Goal: Information Seeking & Learning: Check status

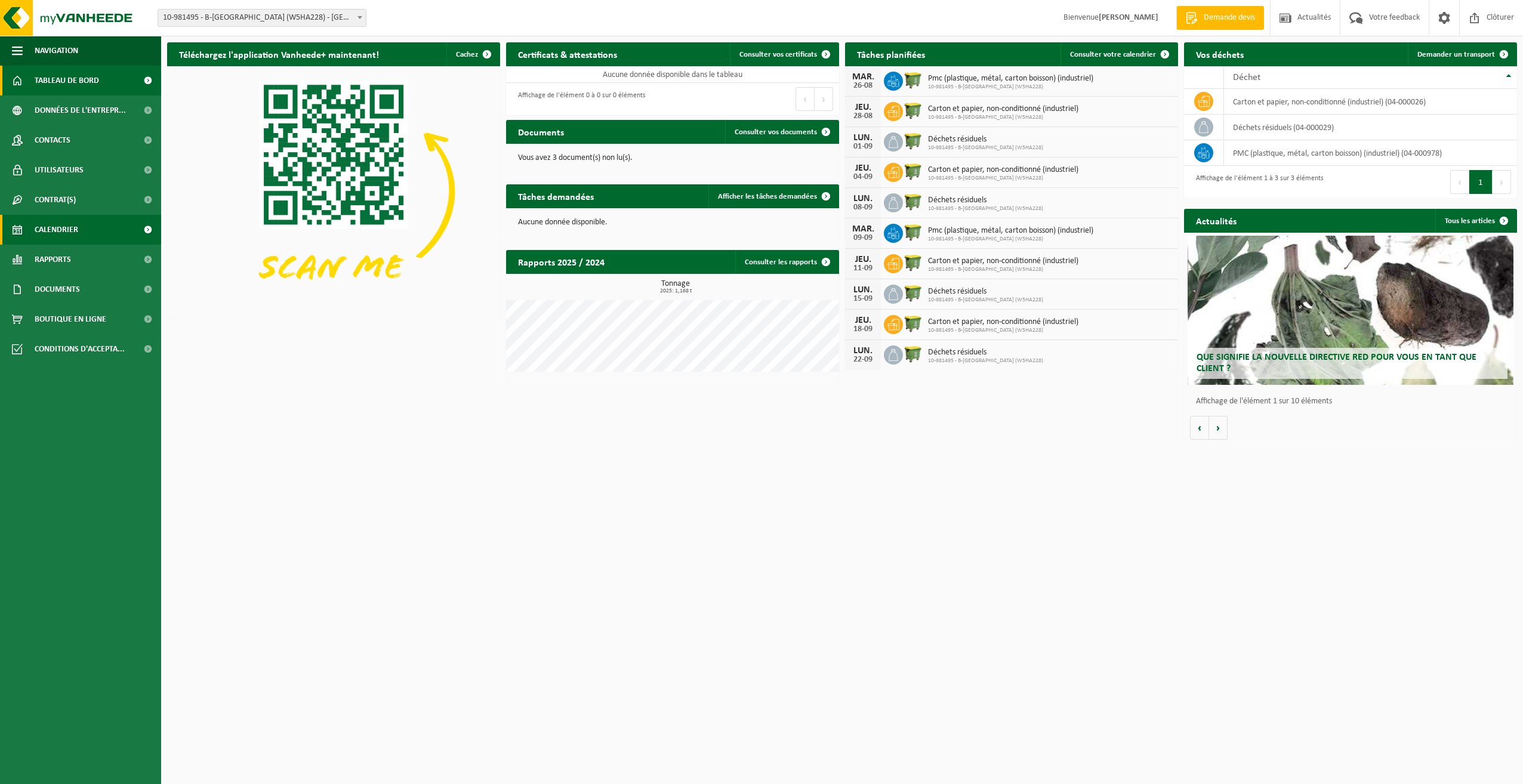
click at [63, 226] on span "Calendrier" at bounding box center [56, 229] width 44 height 30
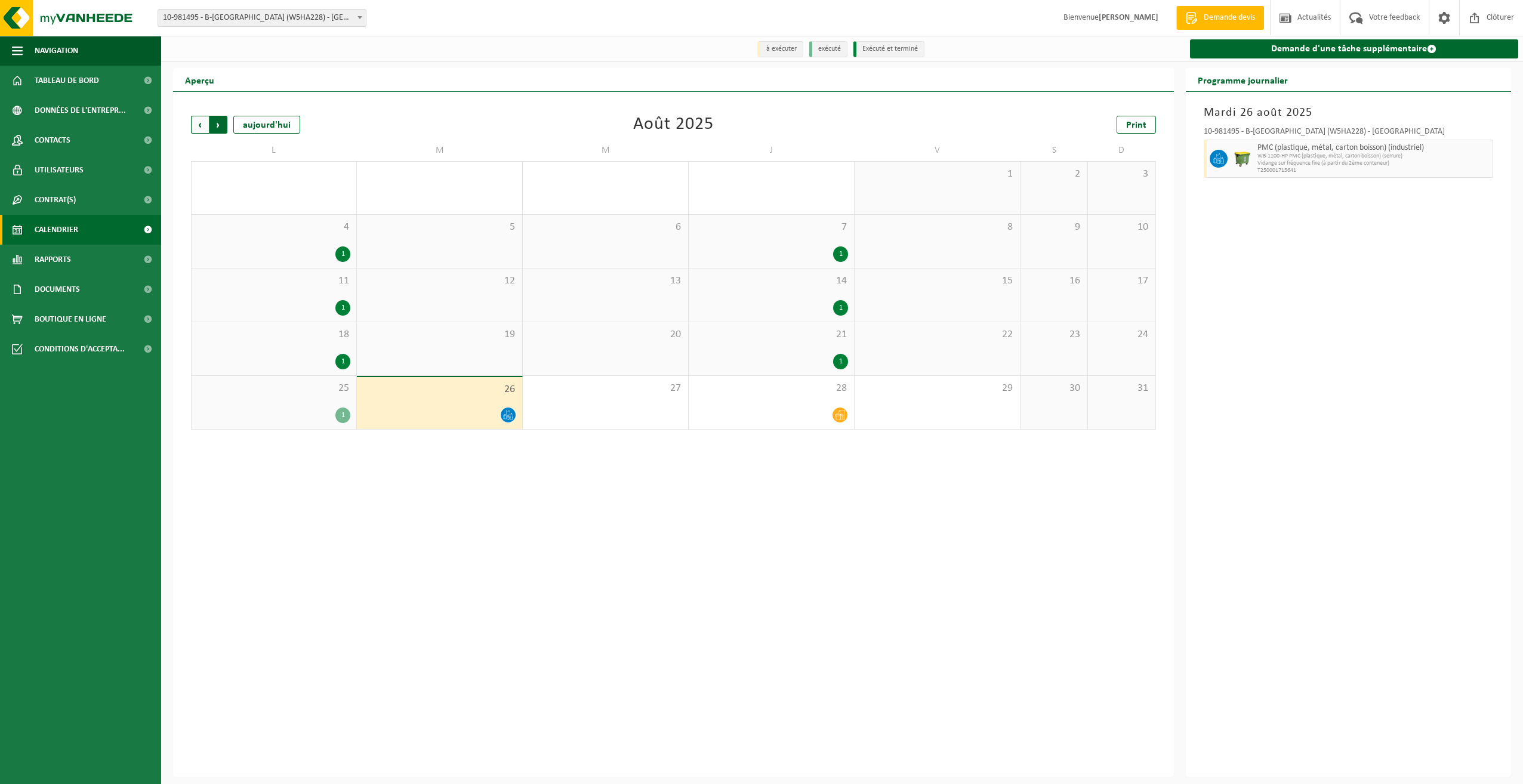
click at [195, 126] on span "Précédent" at bounding box center [200, 125] width 18 height 18
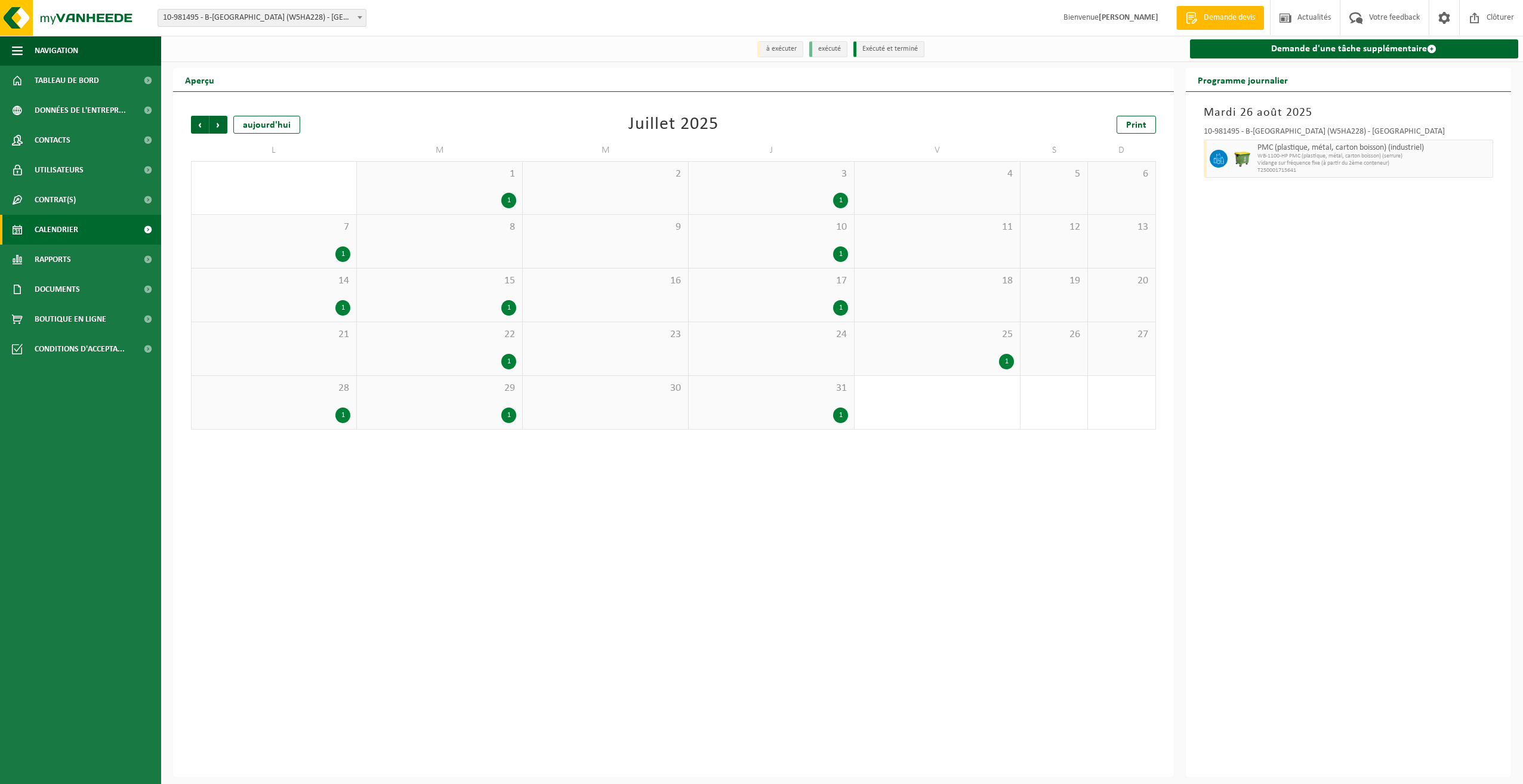
click at [505, 198] on div "1" at bounding box center [508, 201] width 15 height 16
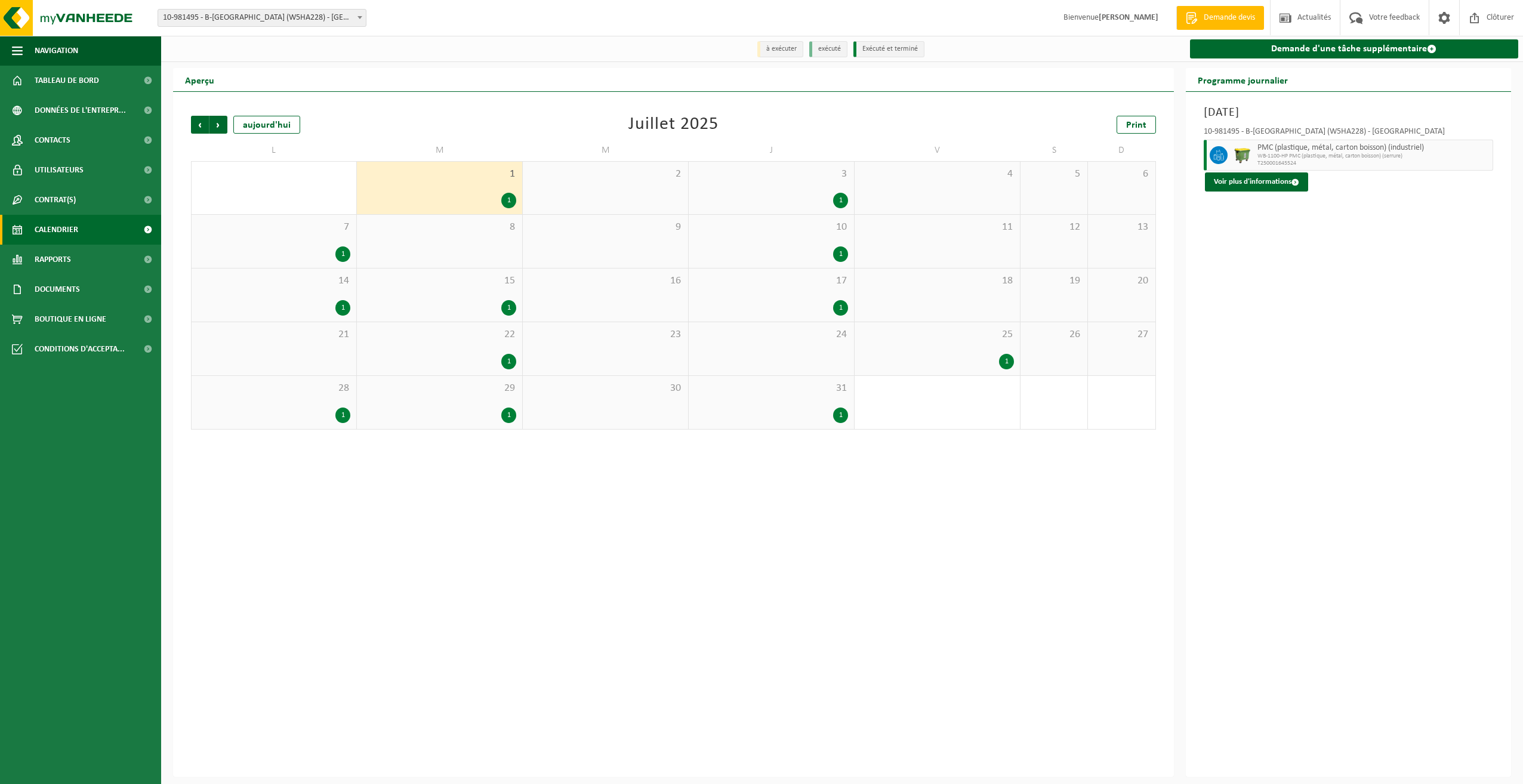
click at [838, 195] on div "1" at bounding box center [840, 201] width 15 height 16
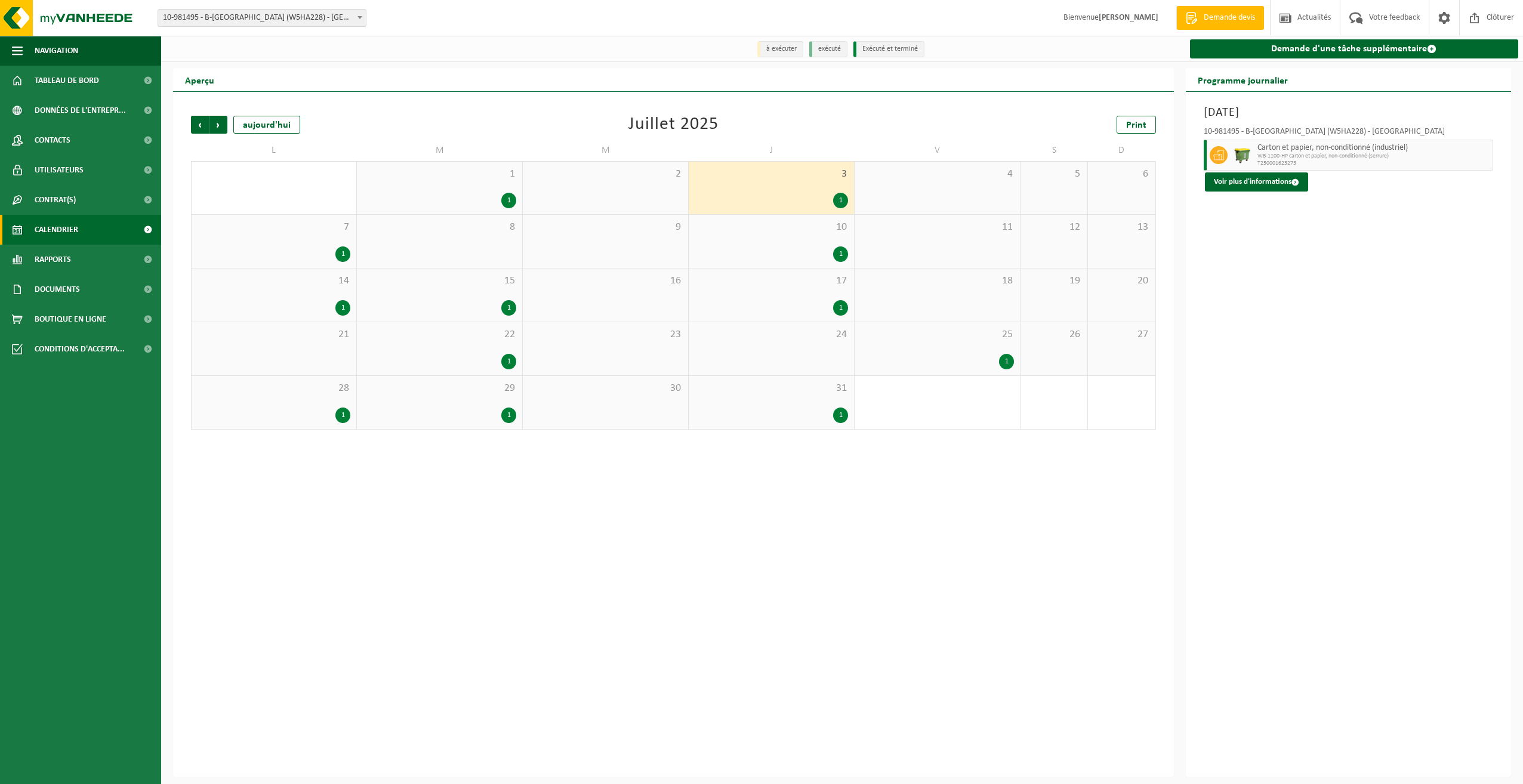
click at [359, 18] on b at bounding box center [359, 17] width 5 height 3
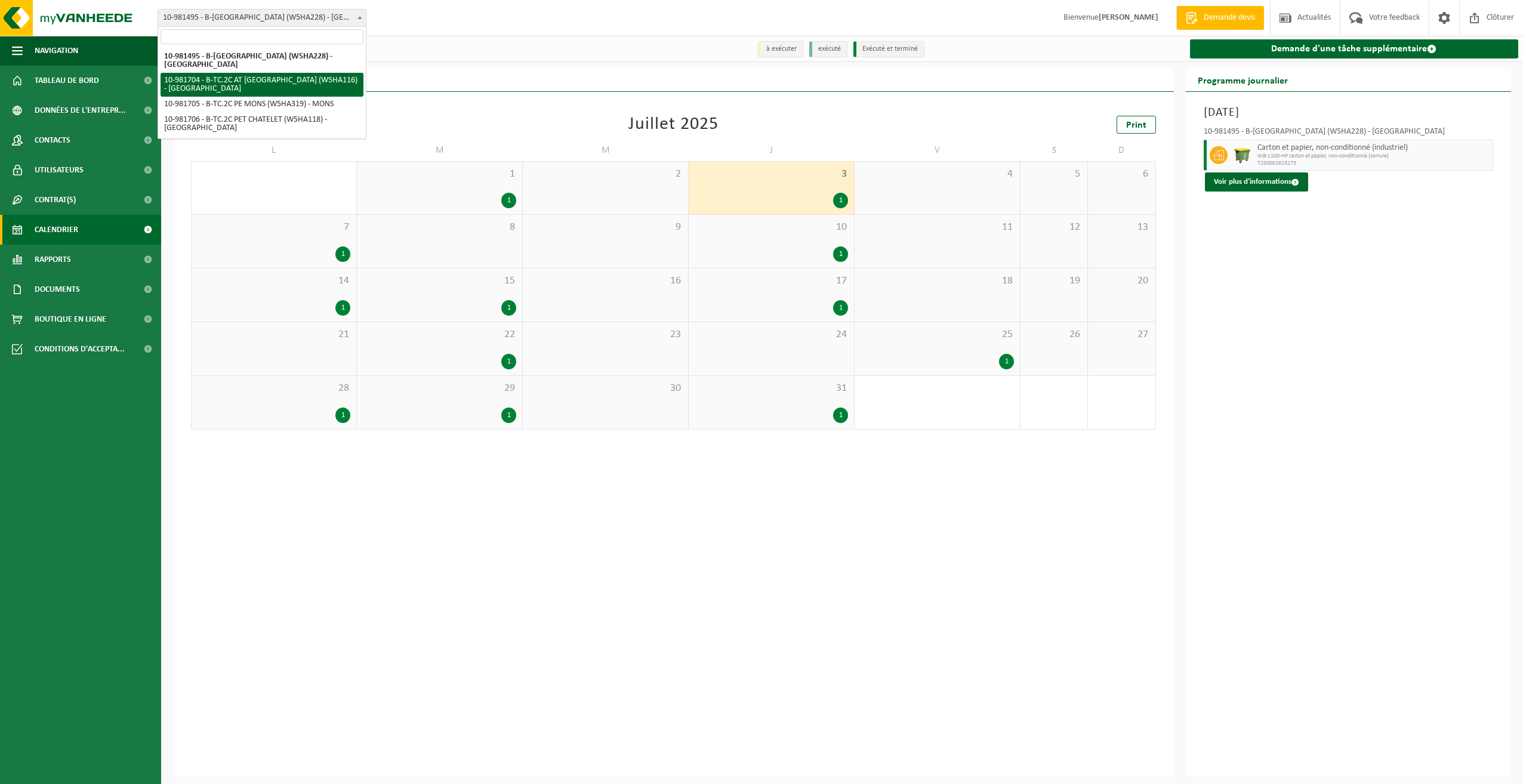
select select "162140"
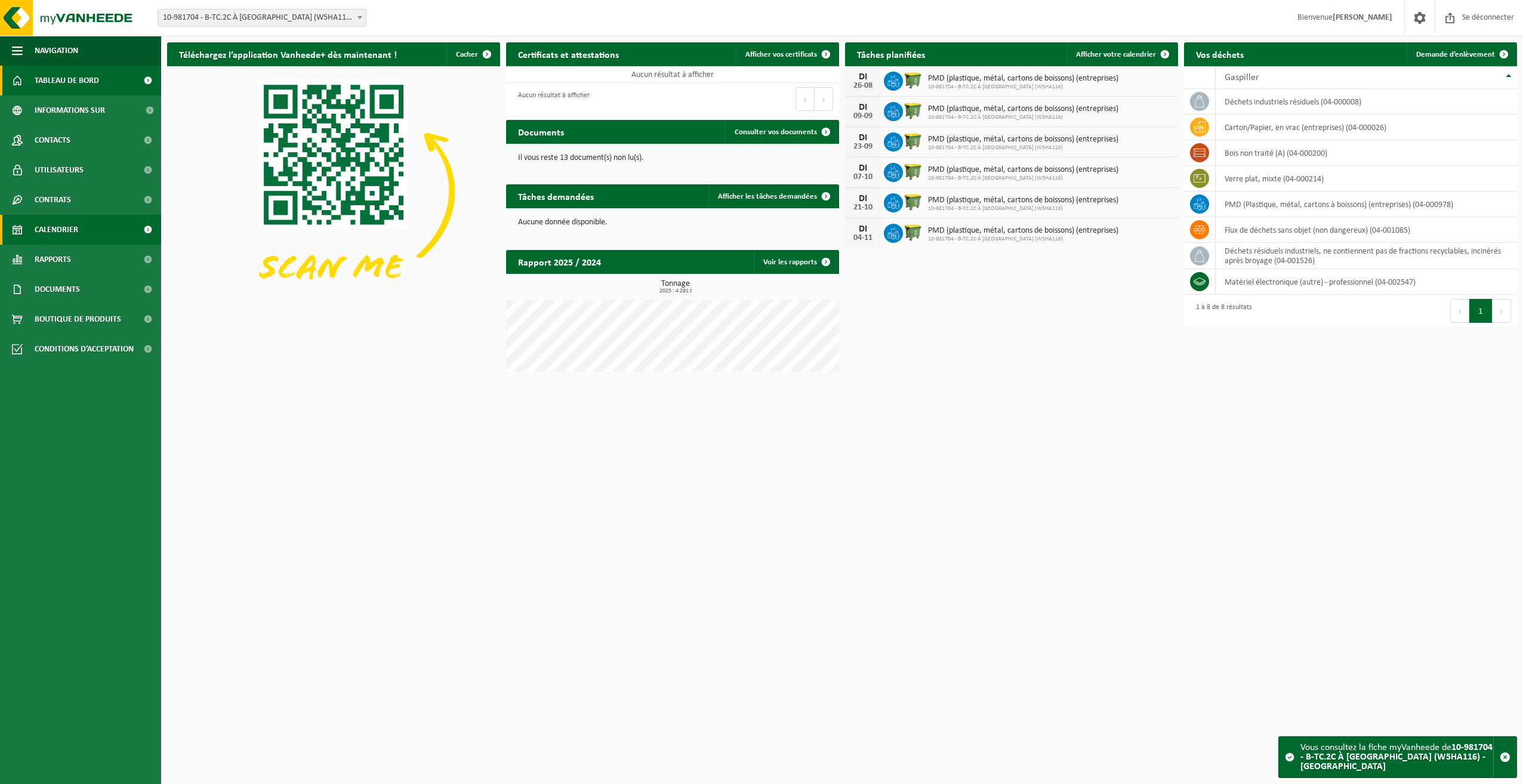
click at [105, 231] on link "Calendrier" at bounding box center [80, 229] width 161 height 30
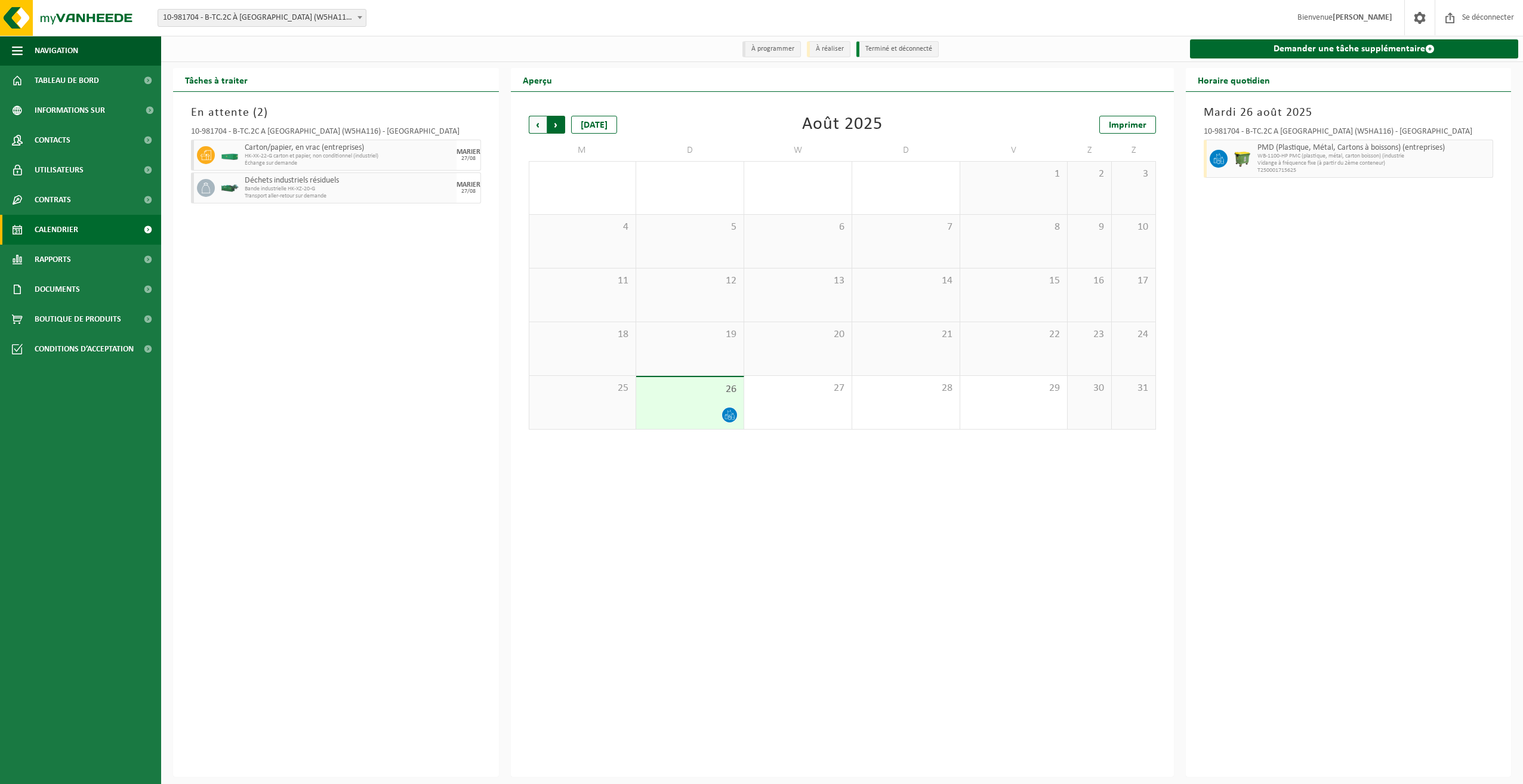
click at [541, 124] on span "Précédent" at bounding box center [538, 125] width 18 height 18
click at [688, 302] on div "1" at bounding box center [689, 308] width 96 height 16
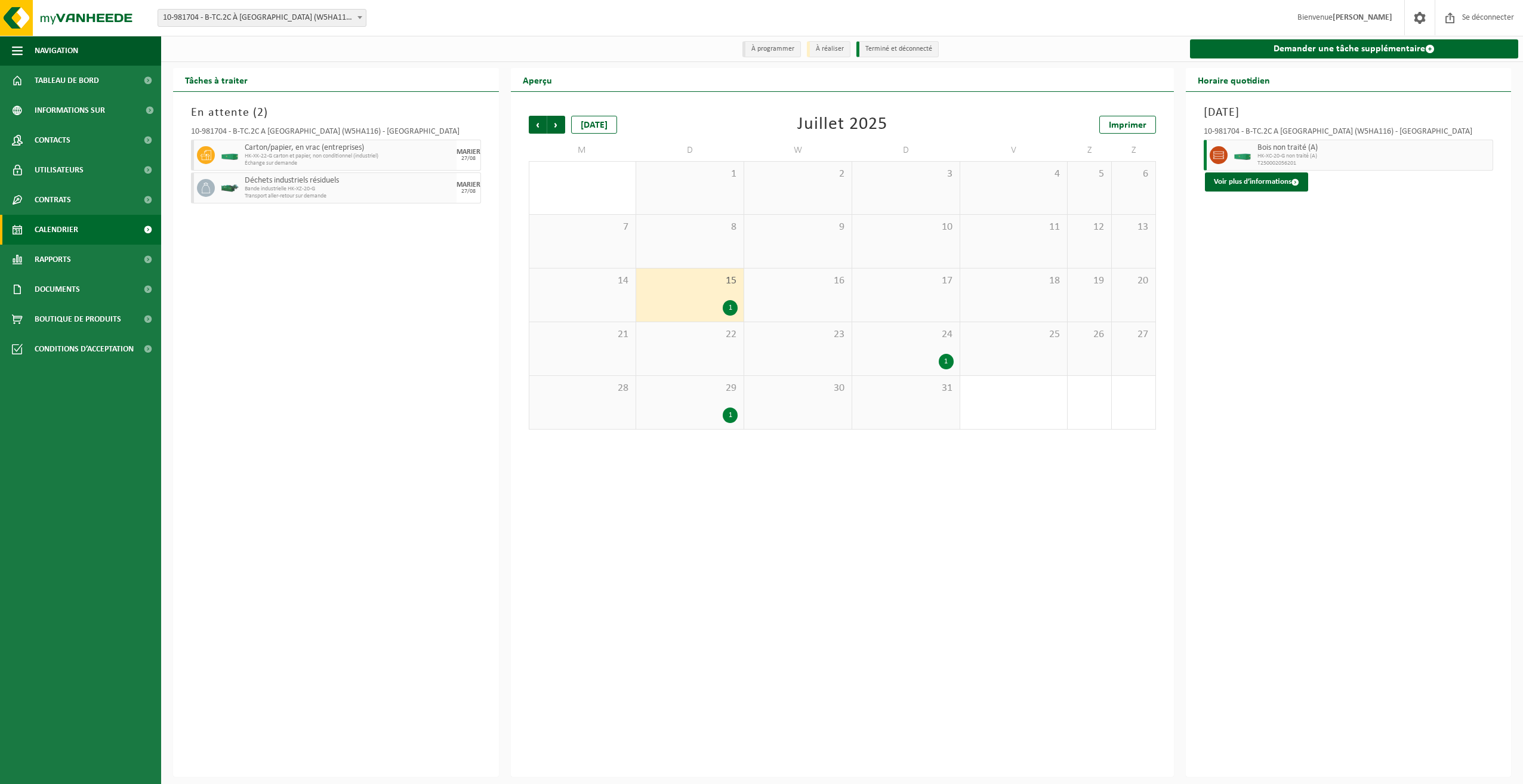
click at [923, 338] on span "24" at bounding box center [906, 334] width 96 height 13
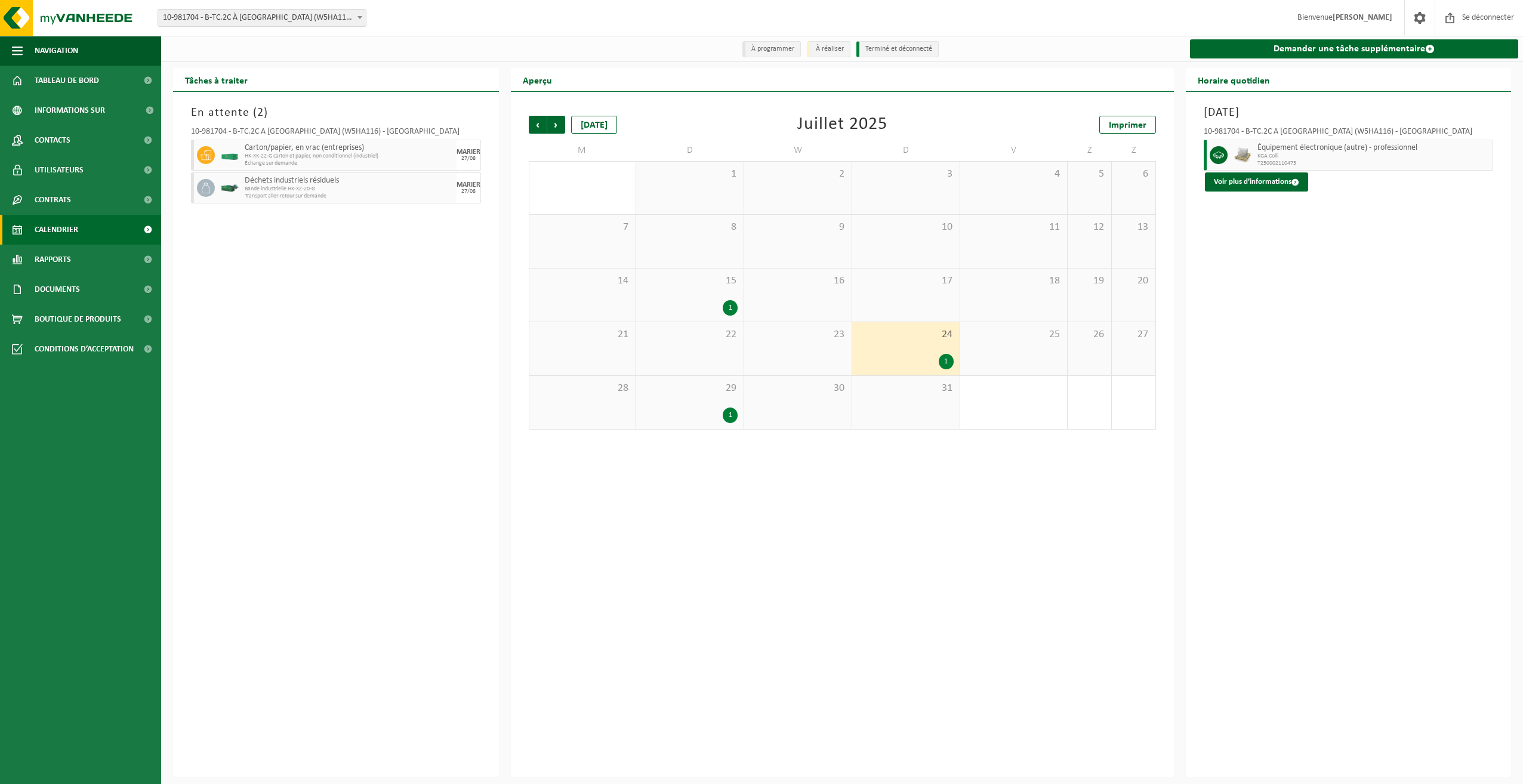
click at [704, 405] on div "29 1" at bounding box center [689, 402] width 108 height 53
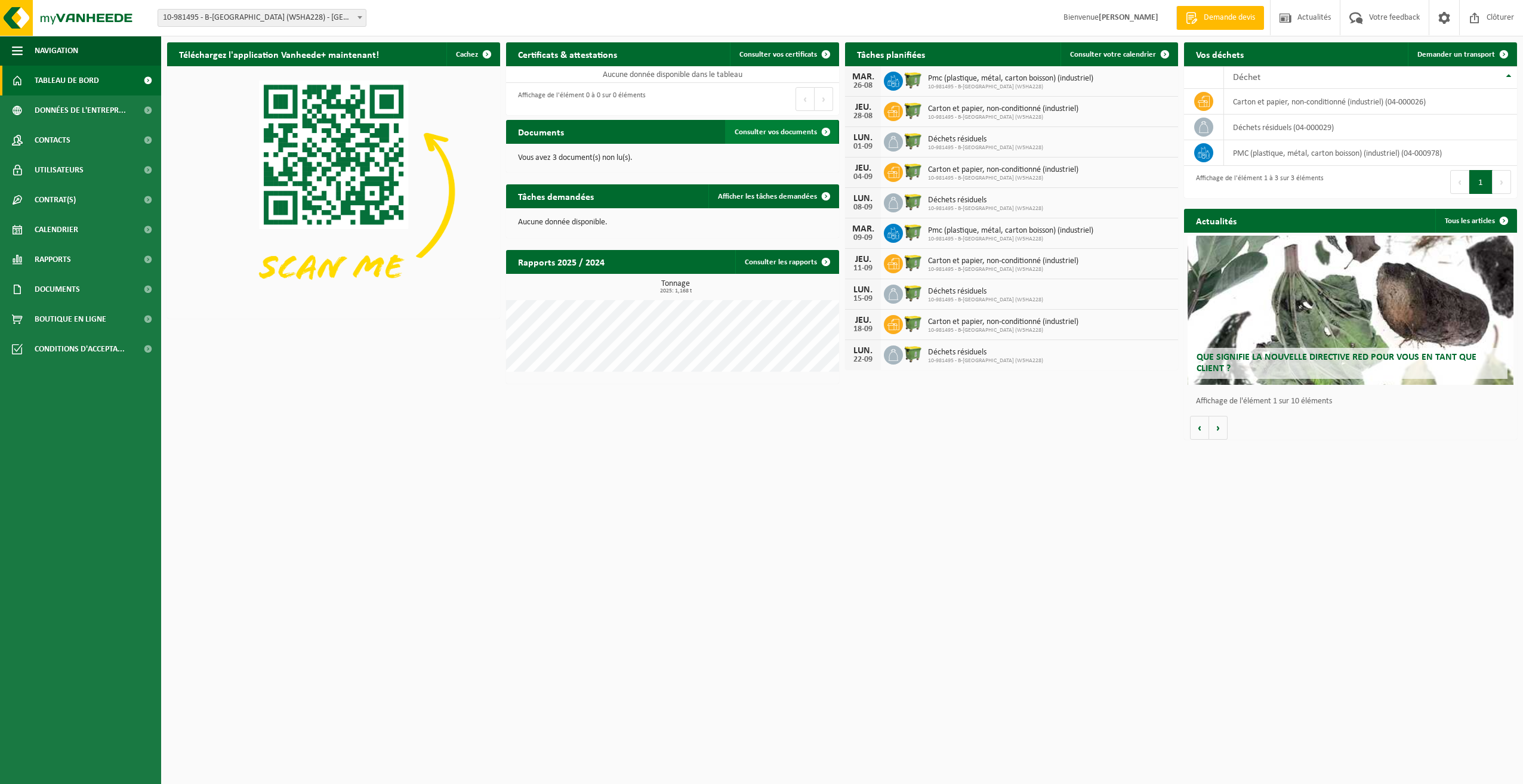
click at [819, 129] on span at bounding box center [826, 131] width 24 height 24
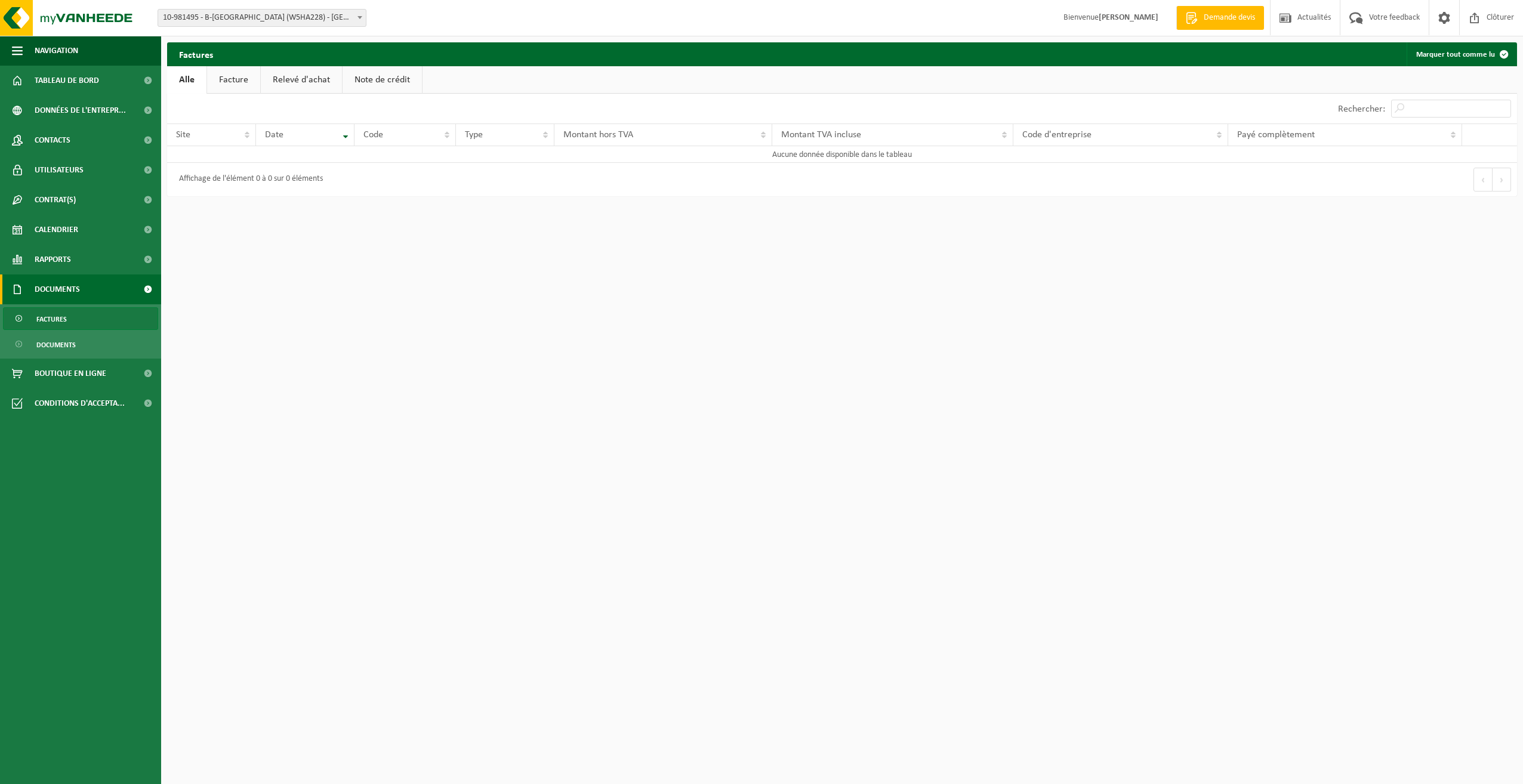
click at [360, 18] on b at bounding box center [359, 17] width 5 height 3
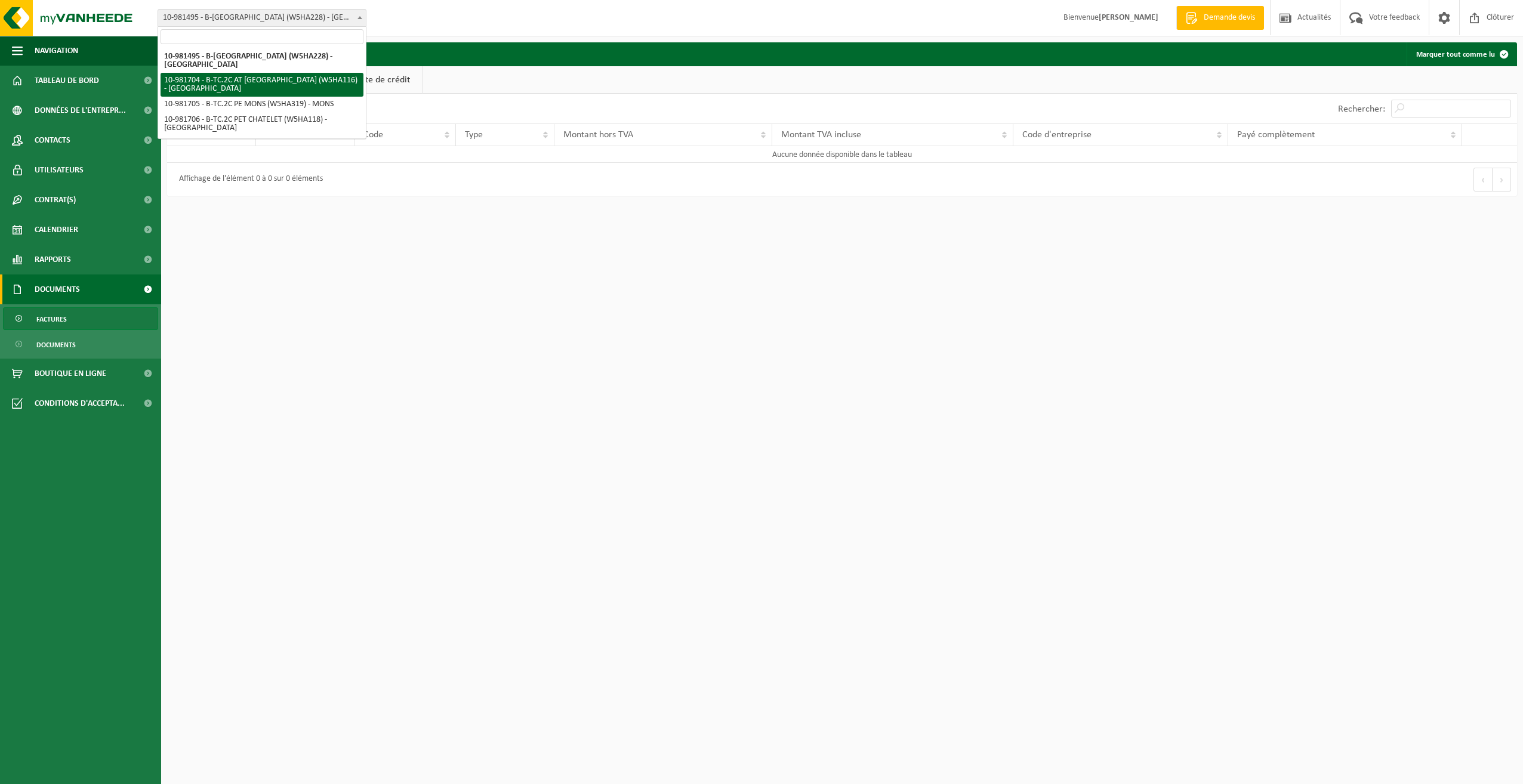
select select "162140"
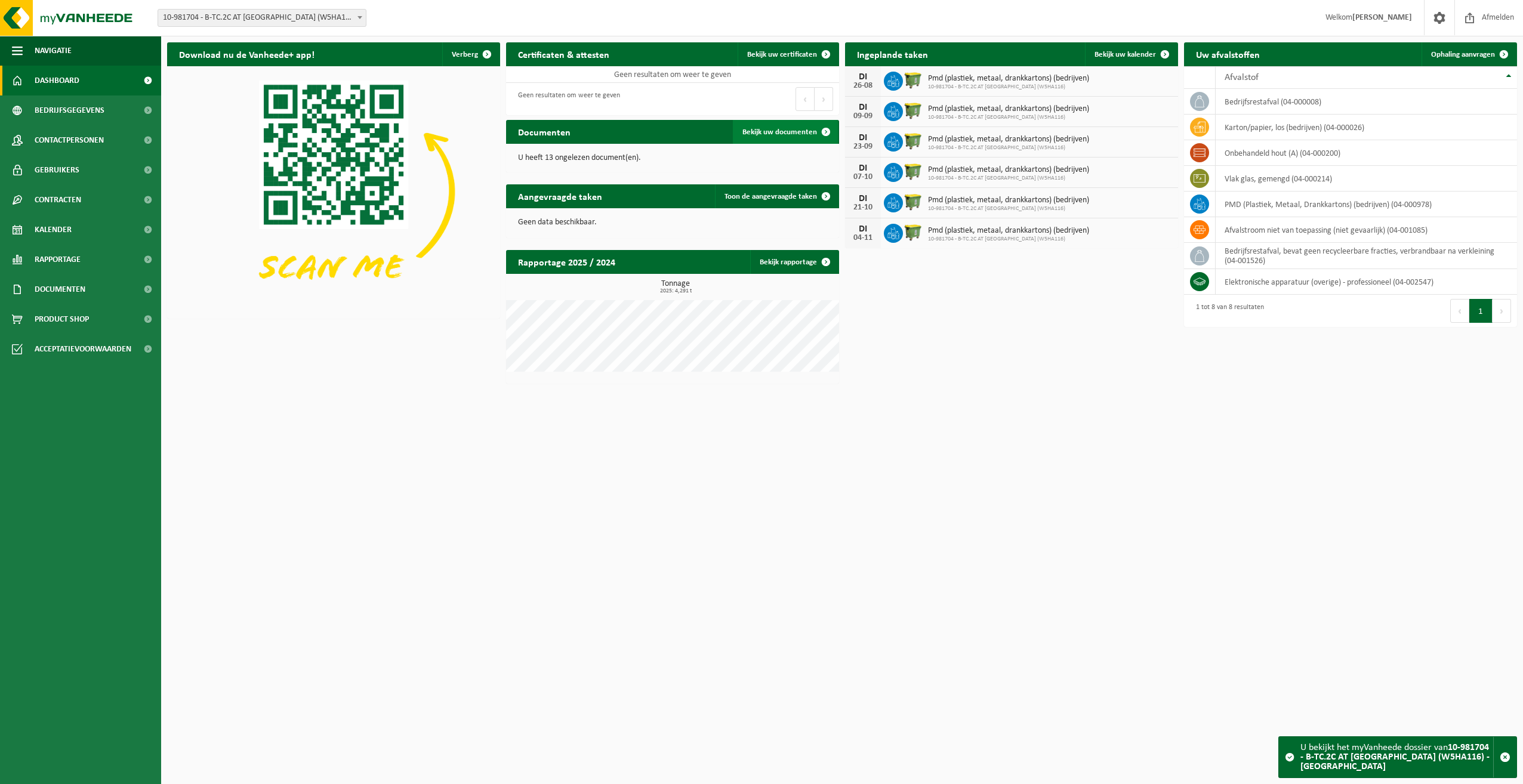
click at [783, 131] on span "Bekijk uw documenten" at bounding box center [779, 132] width 74 height 8
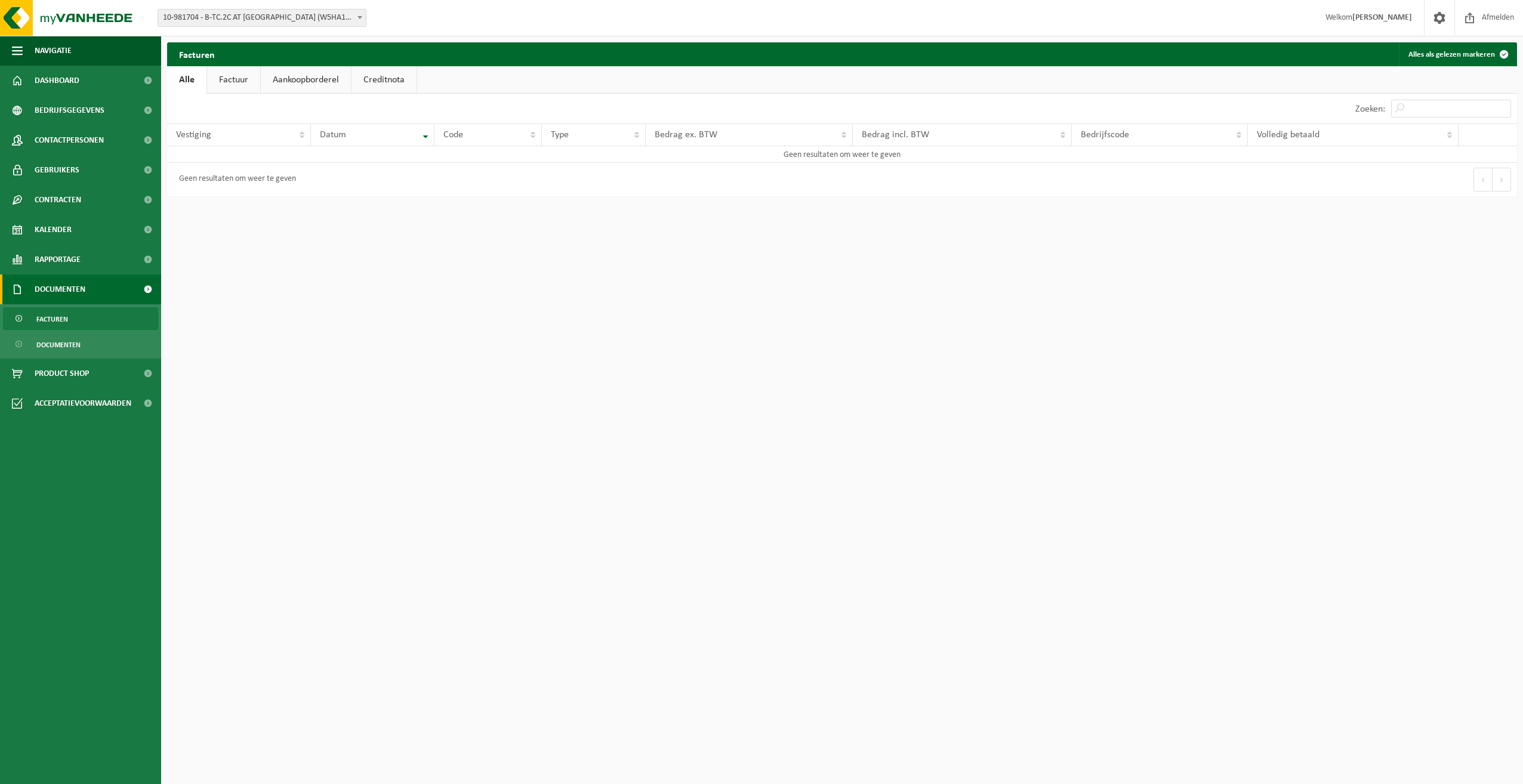
click at [296, 81] on link "Aankoopborderel" at bounding box center [306, 80] width 90 height 28
click at [100, 285] on link "Documenten" at bounding box center [80, 290] width 161 height 30
click at [55, 77] on span "Dashboard" at bounding box center [56, 80] width 45 height 30
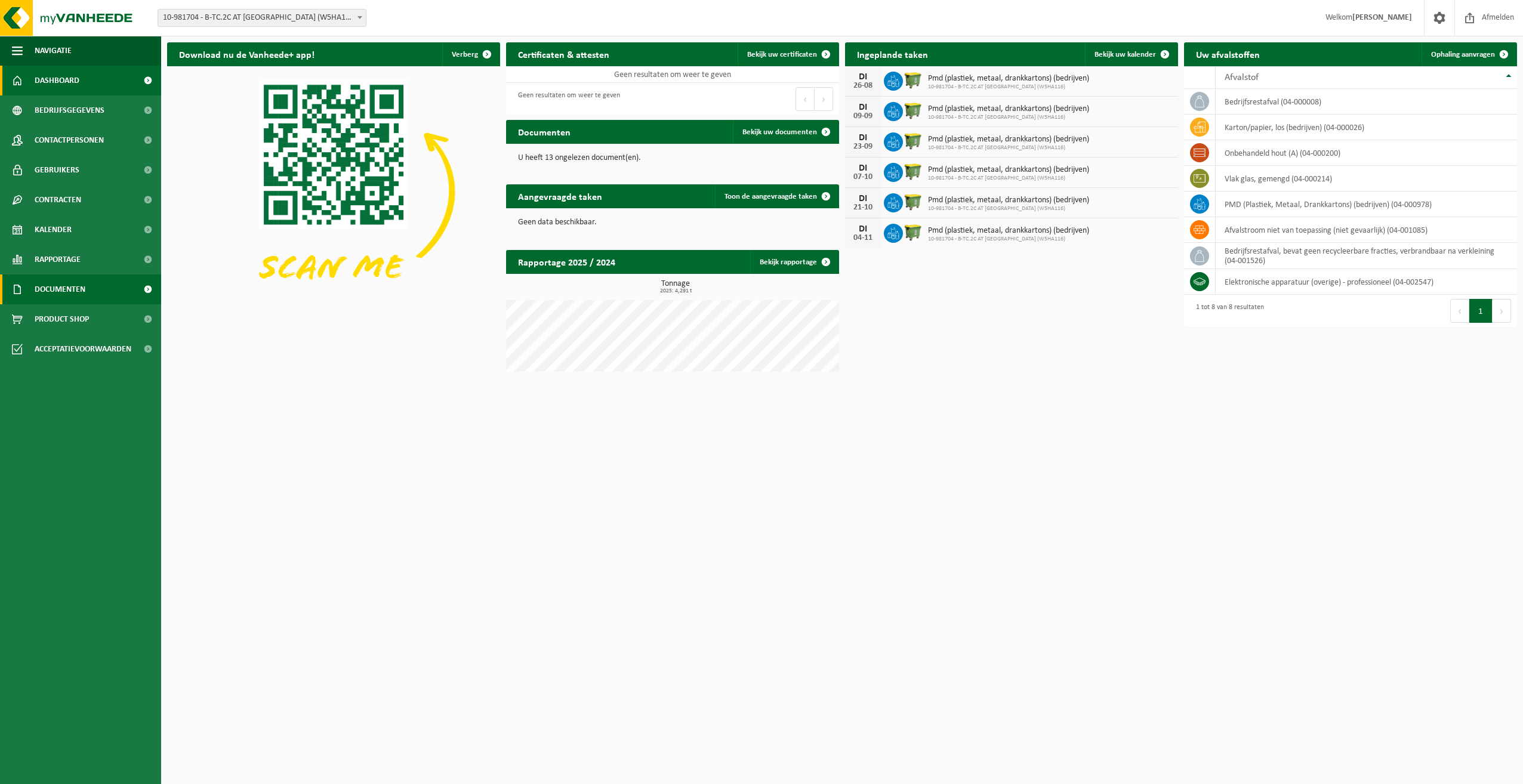
click at [88, 287] on link "Documenten" at bounding box center [80, 290] width 161 height 30
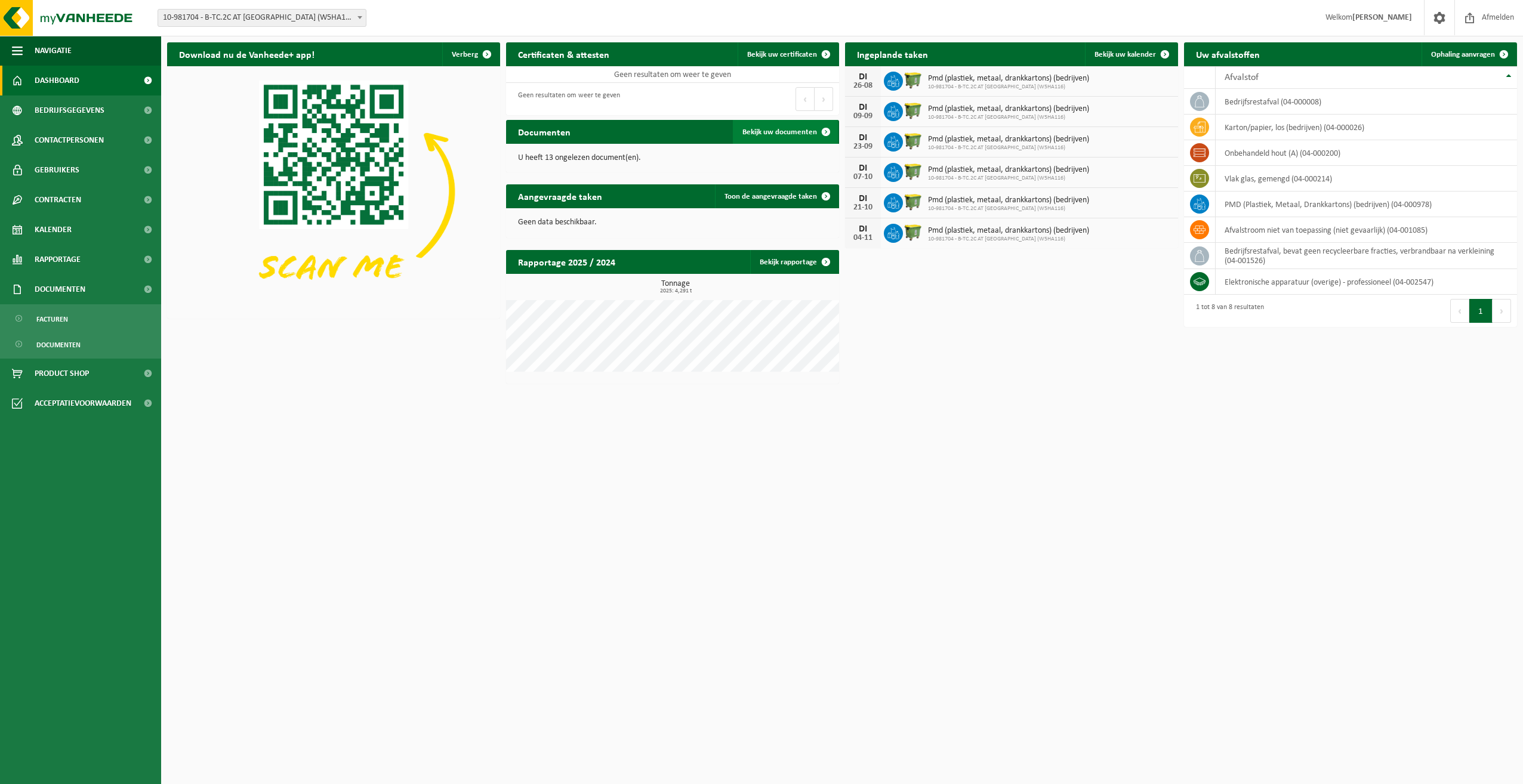
click at [784, 129] on span "Bekijk uw documenten" at bounding box center [779, 132] width 74 height 8
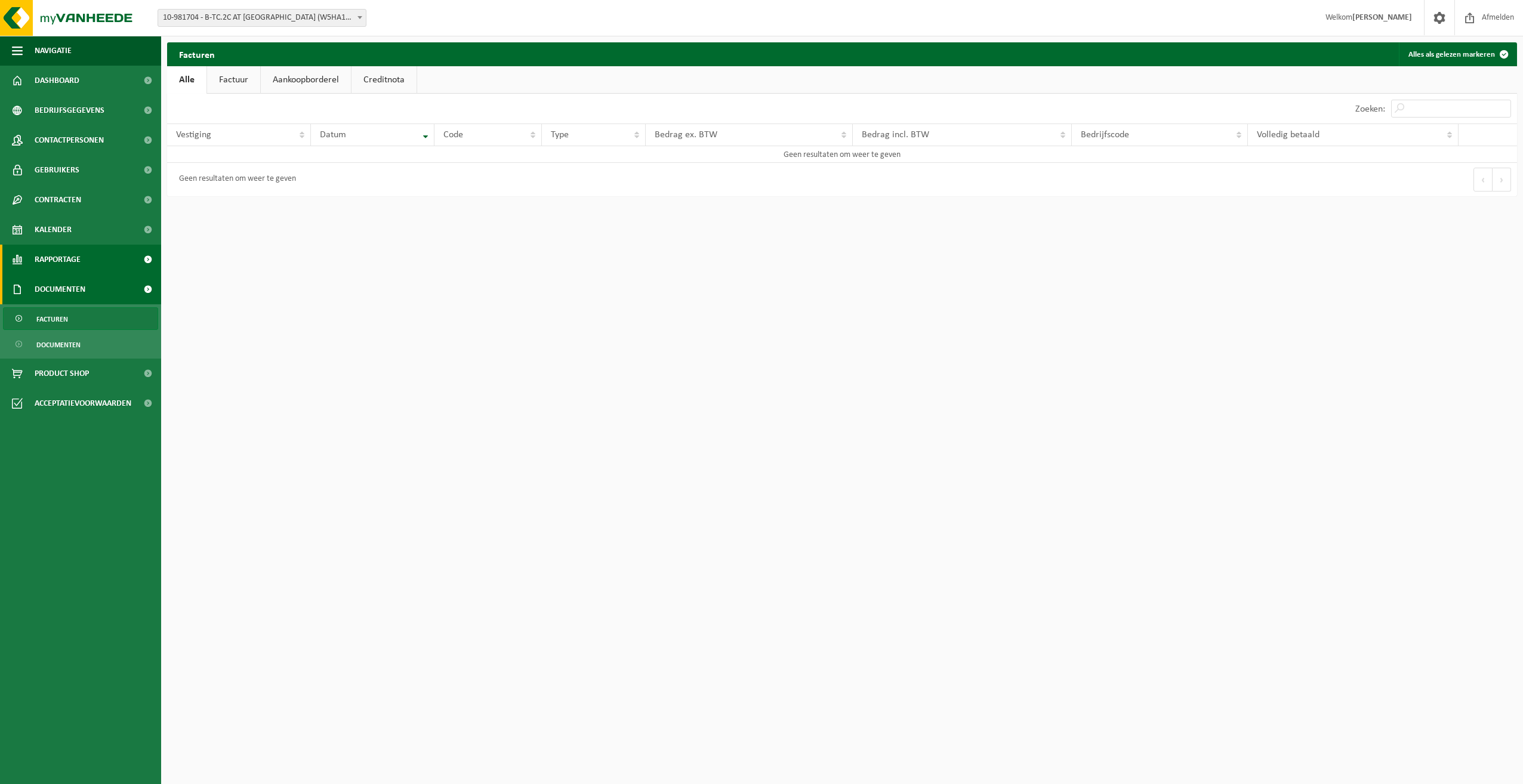
click at [114, 253] on link "Rapportage" at bounding box center [80, 259] width 161 height 30
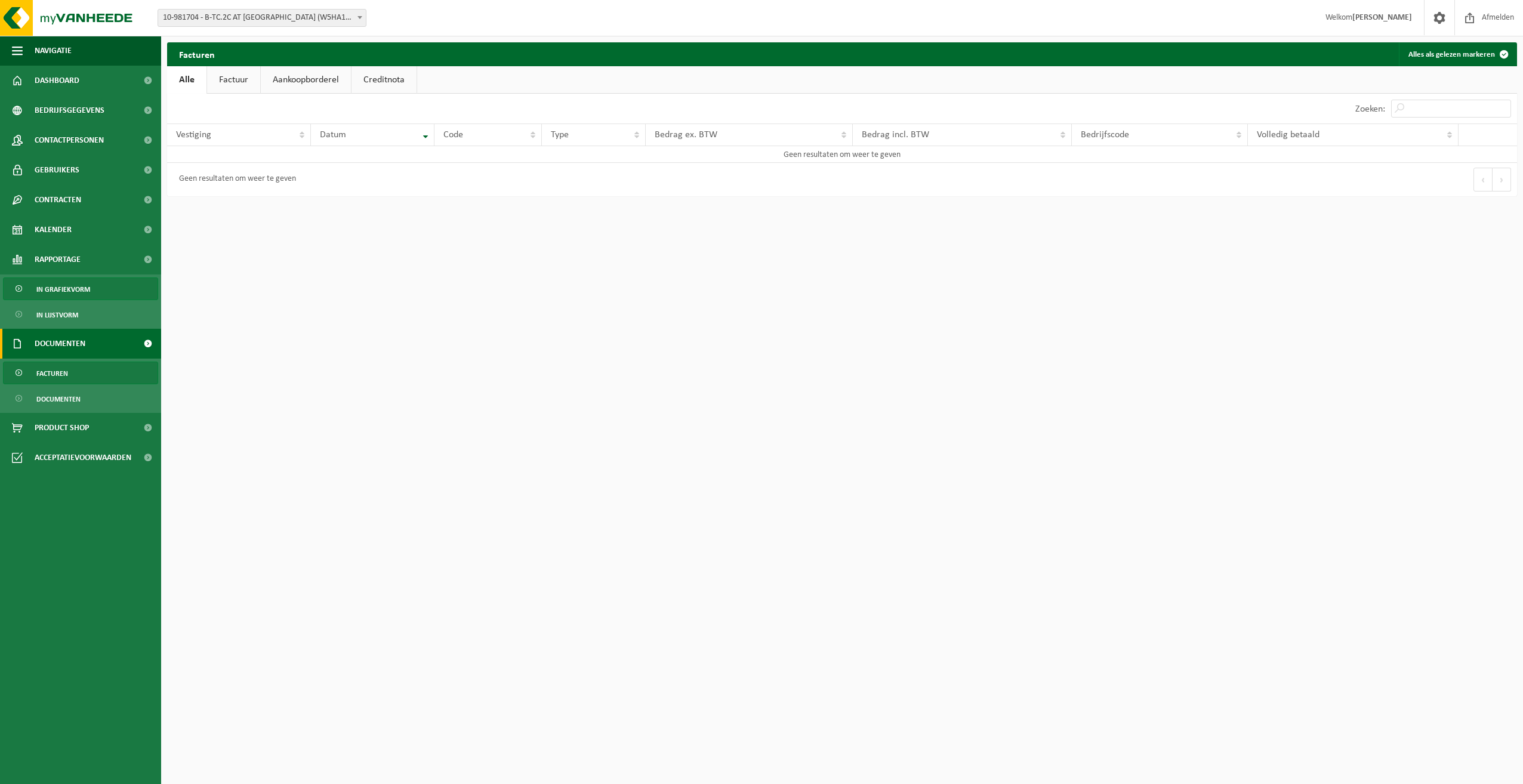
click at [75, 288] on span "In grafiekvorm" at bounding box center [63, 289] width 53 height 23
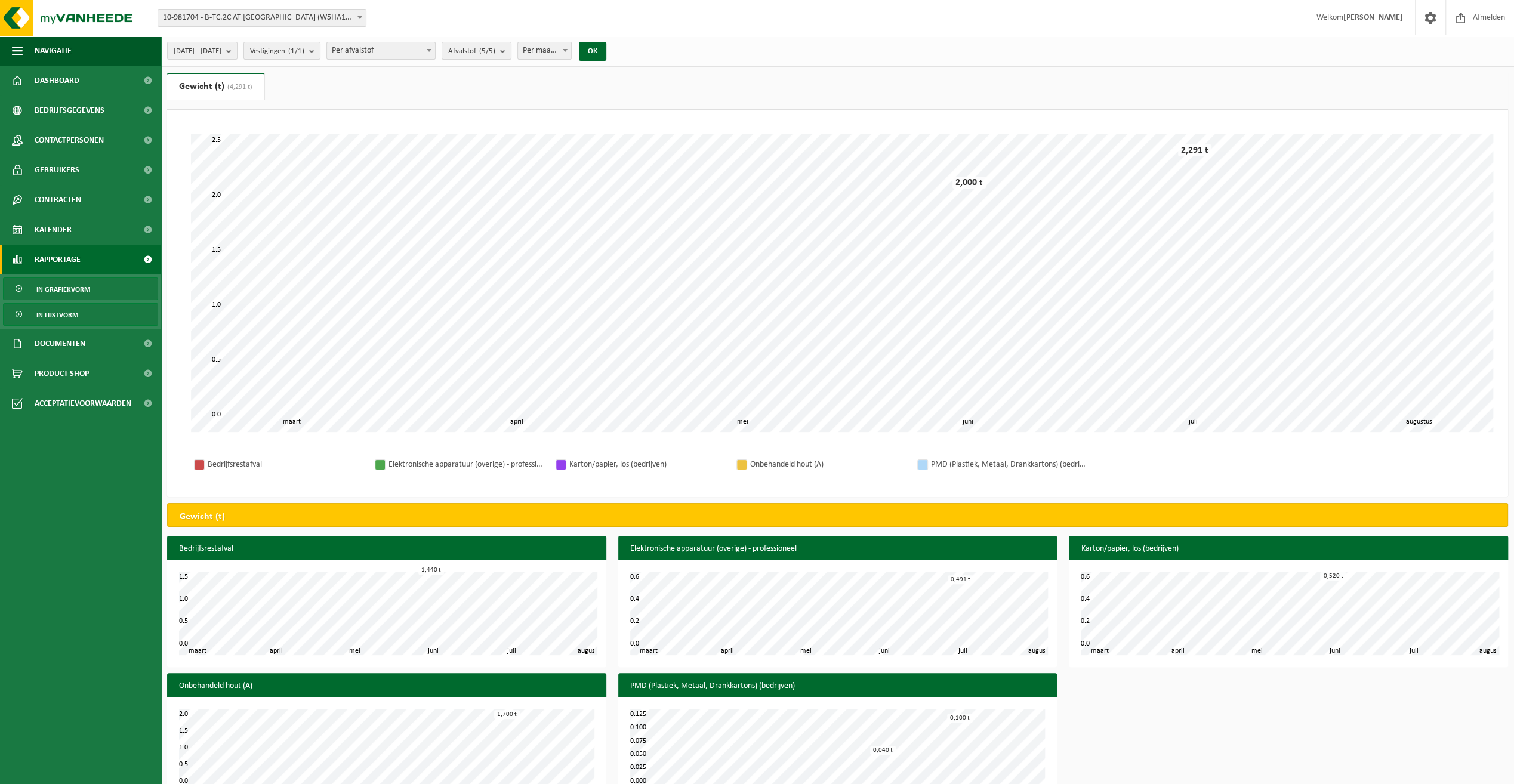
click at [60, 314] on span "In lijstvorm" at bounding box center [57, 314] width 42 height 23
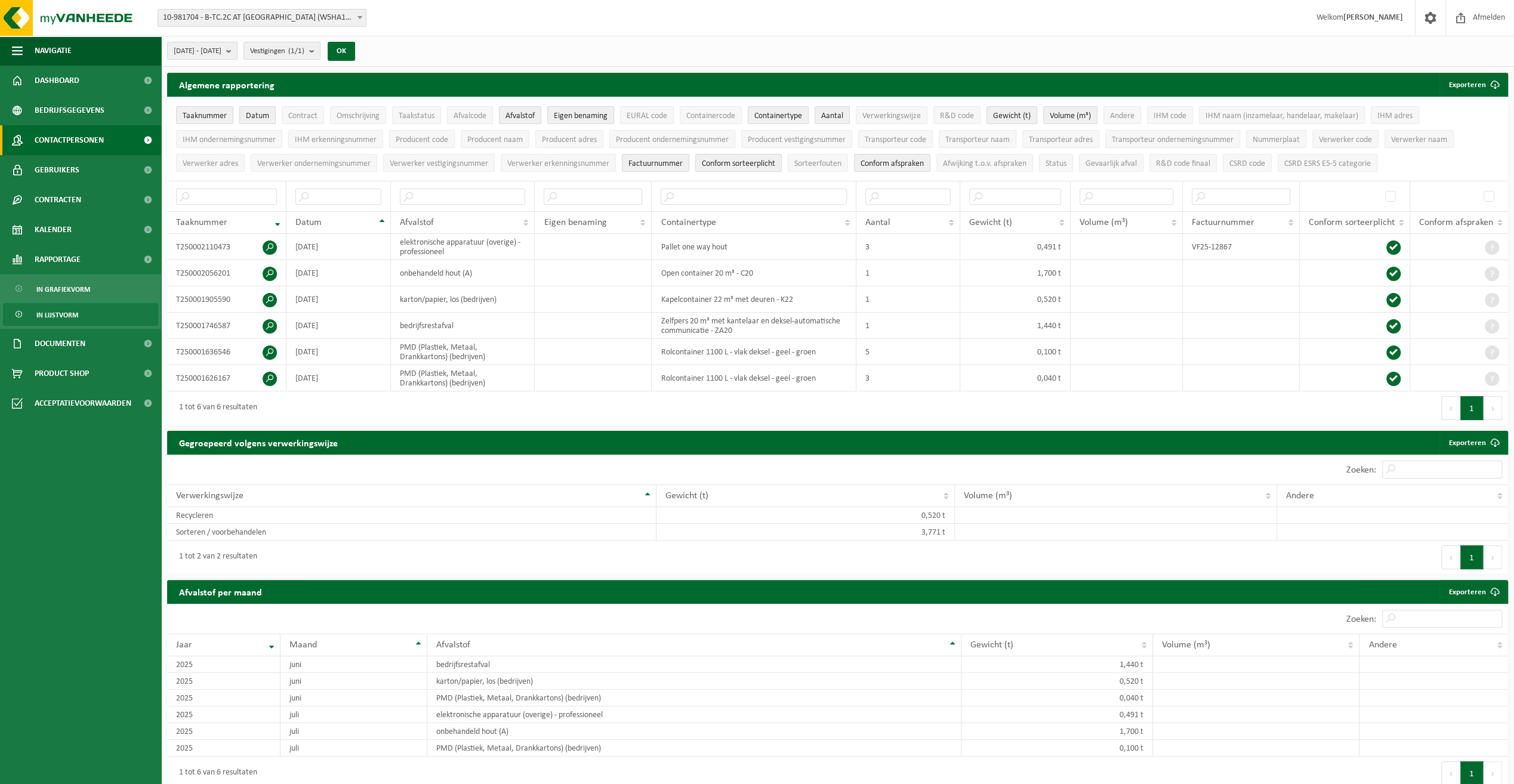
click at [108, 138] on link "Contactpersonen" at bounding box center [80, 140] width 161 height 30
click at [93, 143] on span "Contactpersonen" at bounding box center [69, 140] width 69 height 30
click at [96, 143] on span "Contactpersonen" at bounding box center [69, 140] width 69 height 30
click at [148, 137] on span at bounding box center [147, 140] width 27 height 30
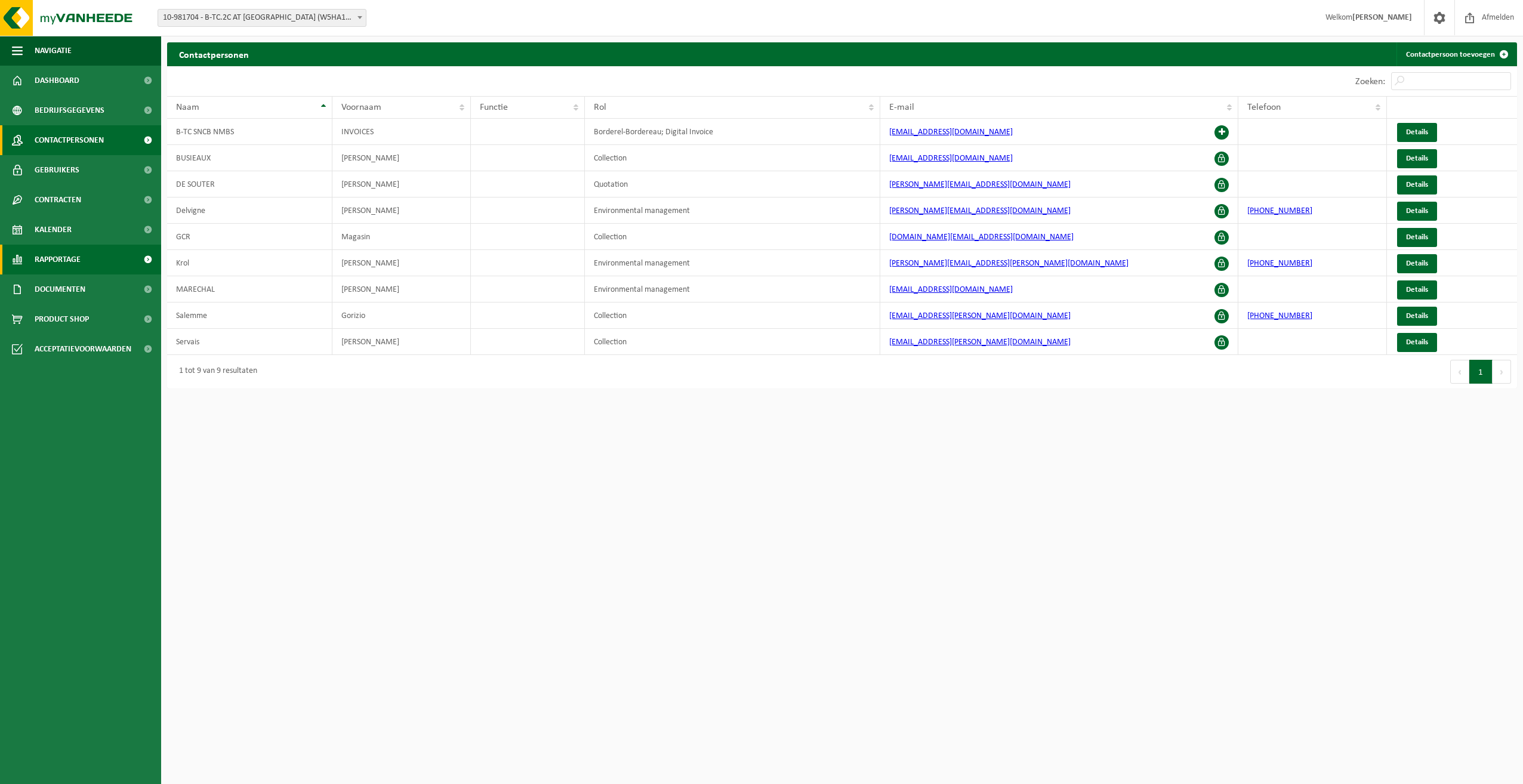
click at [145, 258] on span at bounding box center [147, 259] width 27 height 30
click at [63, 312] on span "In lijstvorm" at bounding box center [57, 314] width 42 height 23
